Goal: Navigation & Orientation: Find specific page/section

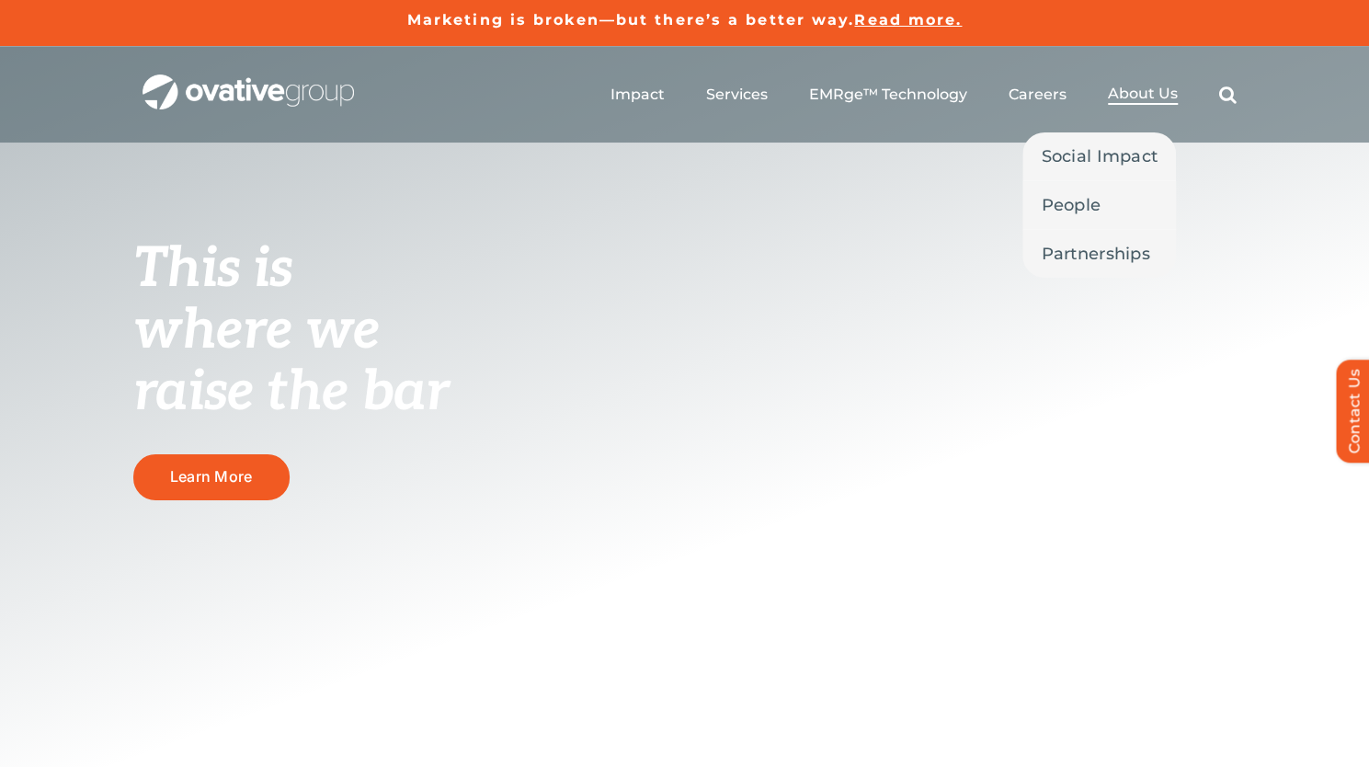
click at [1159, 85] on span "About Us" at bounding box center [1143, 94] width 70 height 18
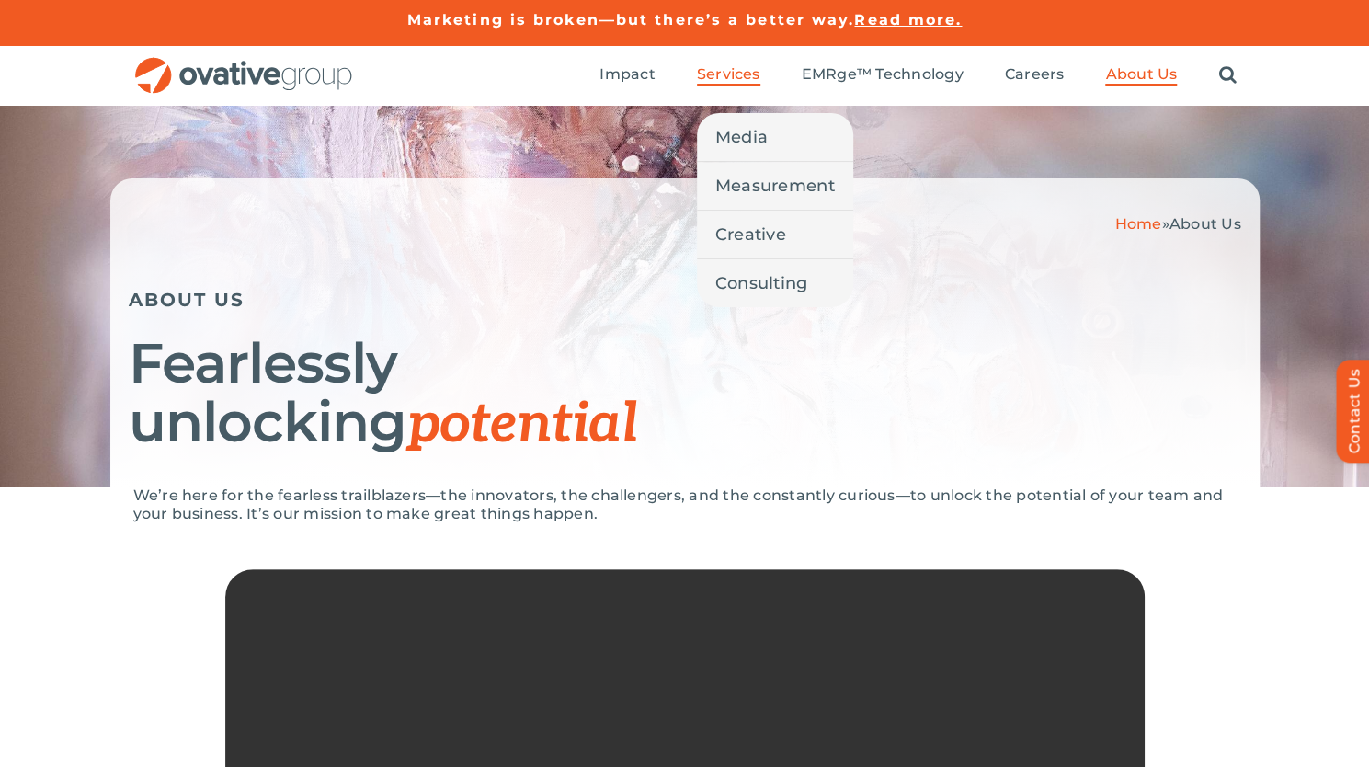
click at [727, 65] on span "Services" at bounding box center [728, 74] width 63 height 18
